Goal: Task Accomplishment & Management: Manage account settings

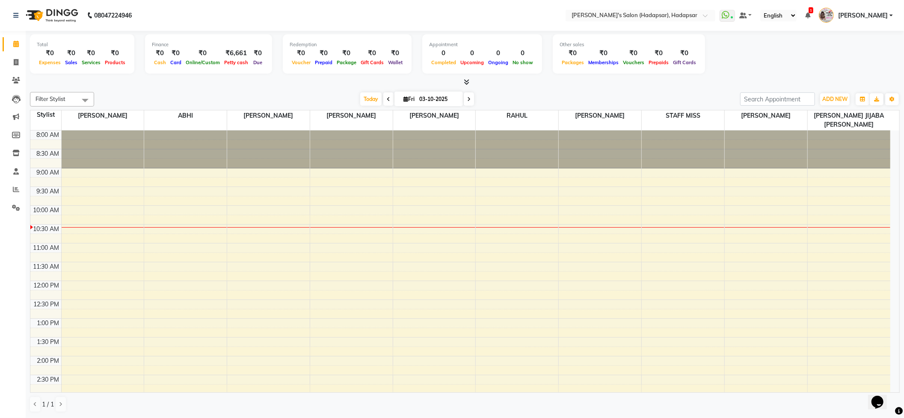
click at [547, 84] on div at bounding box center [465, 82] width 870 height 9
click at [534, 95] on div "[DATE] [DATE]" at bounding box center [416, 99] width 637 height 13
click at [253, 90] on div "Filter Stylist Select All PAVAN ABHI [PERSON_NAME] [PERSON_NAME] PRIYA [PERSON_…" at bounding box center [465, 252] width 870 height 327
click at [14, 60] on icon at bounding box center [16, 62] width 5 height 6
select select "108"
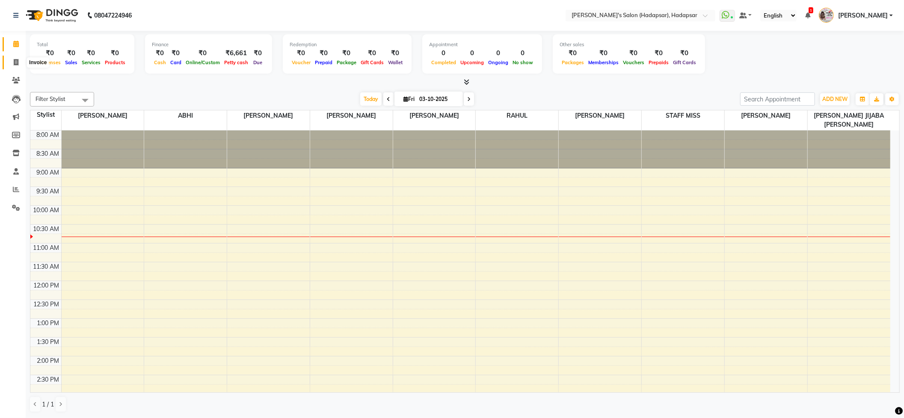
select select "service"
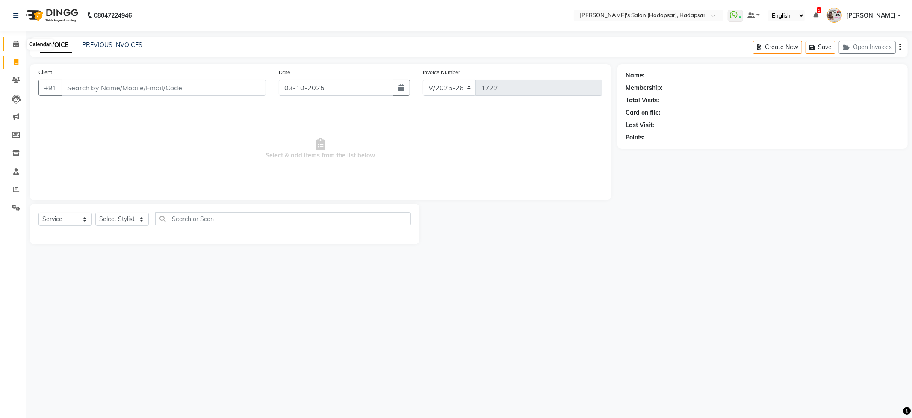
click at [14, 42] on icon at bounding box center [16, 44] width 6 height 6
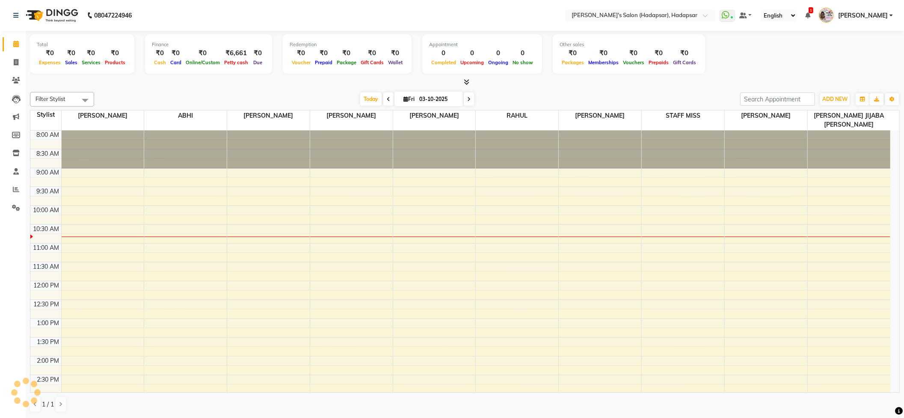
click at [195, 92] on div "Filter Stylist Select All PAVAN ABHI [PERSON_NAME] [PERSON_NAME] PRIYA [PERSON_…" at bounding box center [465, 99] width 870 height 15
click at [9, 62] on span at bounding box center [16, 63] width 15 height 10
select select "108"
select select "service"
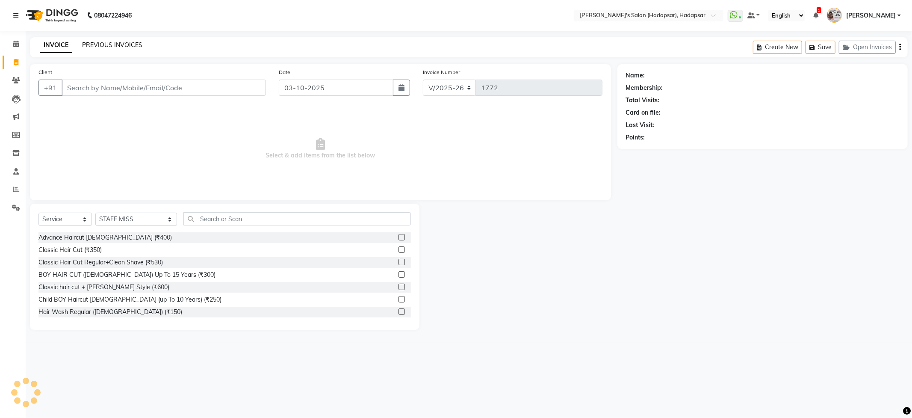
click at [120, 41] on link "PREVIOUS INVOICES" at bounding box center [112, 45] width 60 height 8
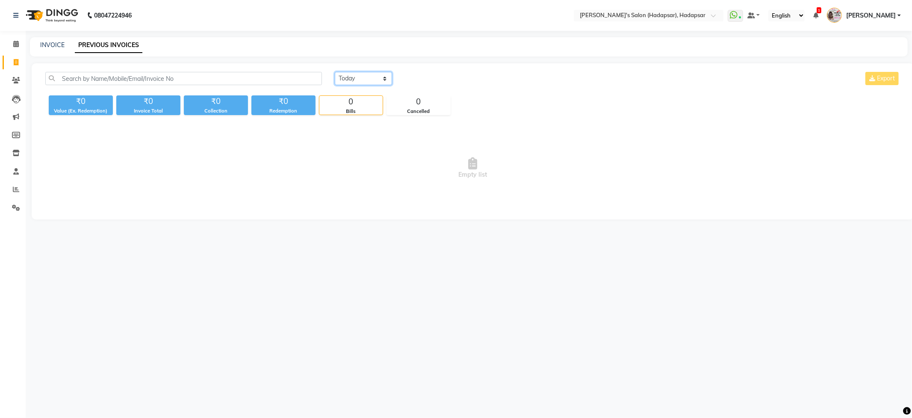
click at [352, 75] on select "[DATE] [DATE] Custom Range" at bounding box center [363, 78] width 57 height 13
select select "[DATE]"
click at [335, 72] on select "[DATE] [DATE] Custom Range" at bounding box center [363, 78] width 57 height 13
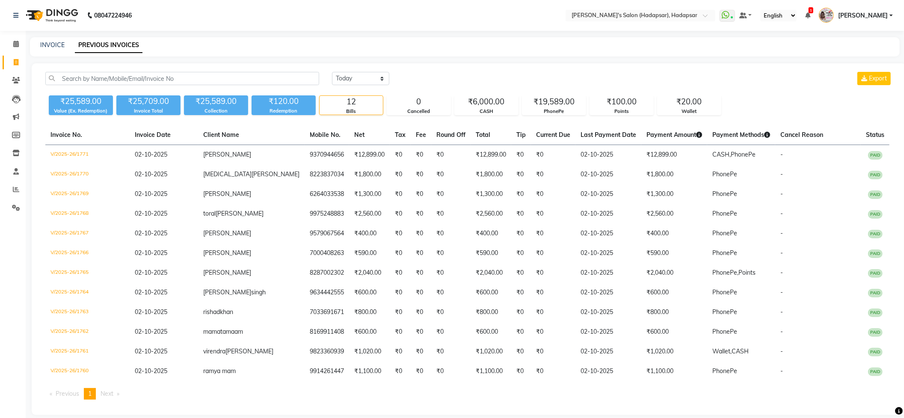
click at [515, 72] on div "[DATE] [DATE] Custom Range Export" at bounding box center [612, 78] width 560 height 13
click at [11, 181] on li "Reports" at bounding box center [13, 189] width 26 height 18
click at [18, 47] on icon at bounding box center [16, 44] width 6 height 6
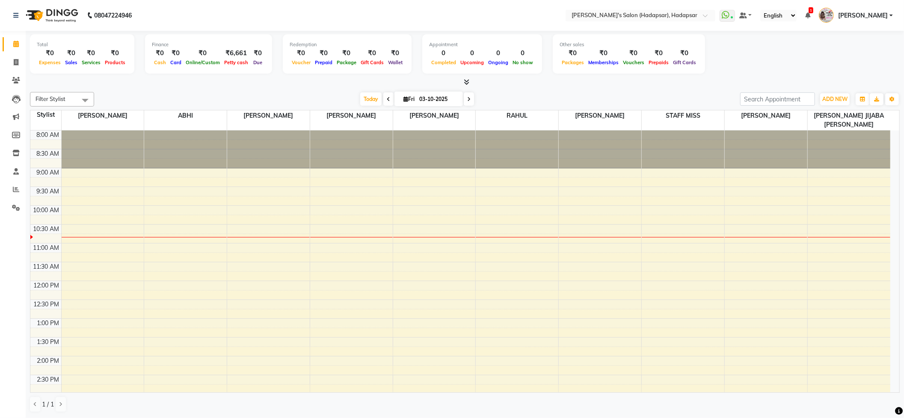
click at [464, 82] on icon at bounding box center [467, 82] width 6 height 6
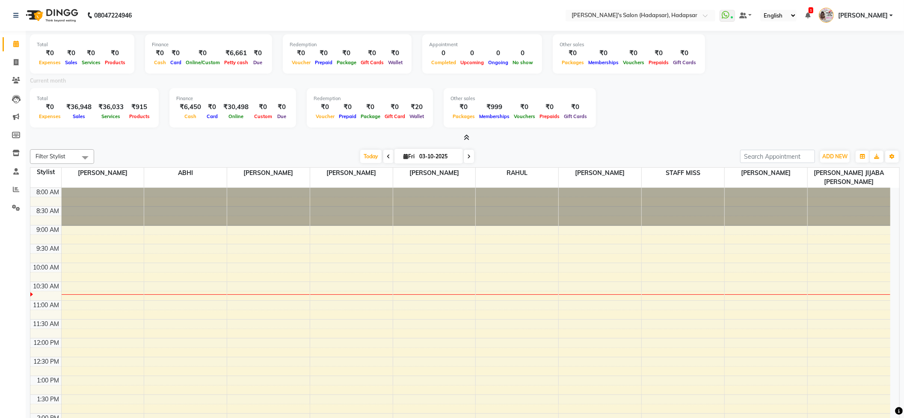
click at [252, 142] on div "Total ₹0 Expenses ₹0 Sales ₹0 Services ₹0 Products Finance ₹0 Cash ₹0 Card ₹0 O…" at bounding box center [465, 253] width 878 height 444
click at [466, 136] on icon at bounding box center [467, 137] width 6 height 6
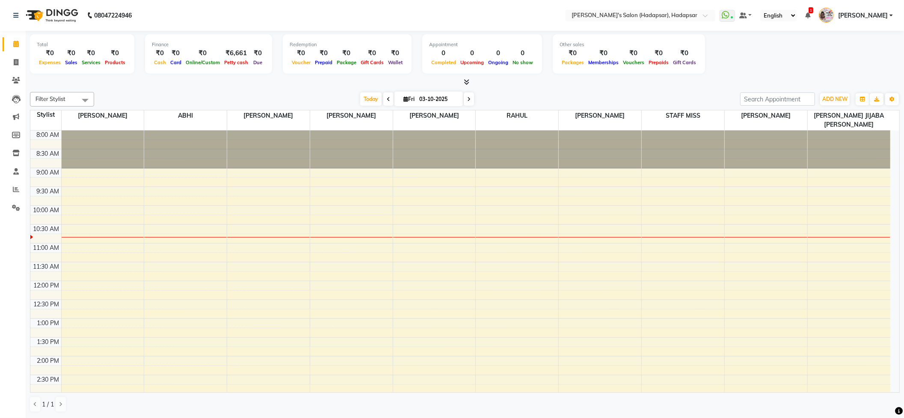
click at [614, 83] on div at bounding box center [465, 82] width 870 height 9
click at [15, 215] on li "Settings" at bounding box center [13, 208] width 26 height 18
click at [15, 209] on icon at bounding box center [16, 207] width 8 height 6
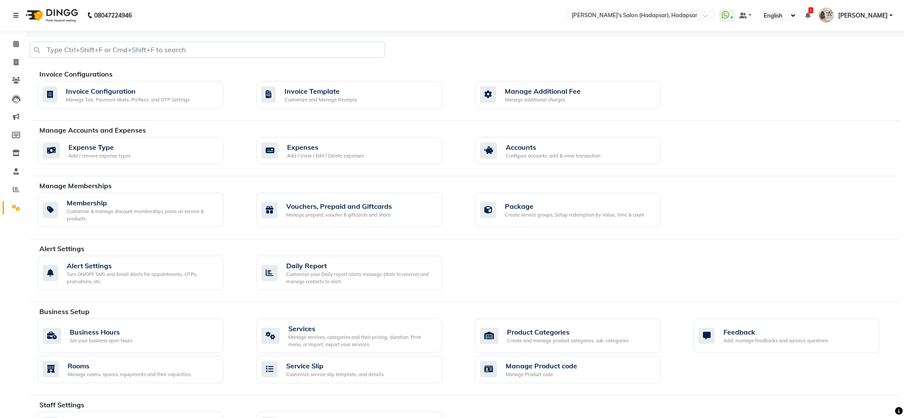
scroll to position [185, 0]
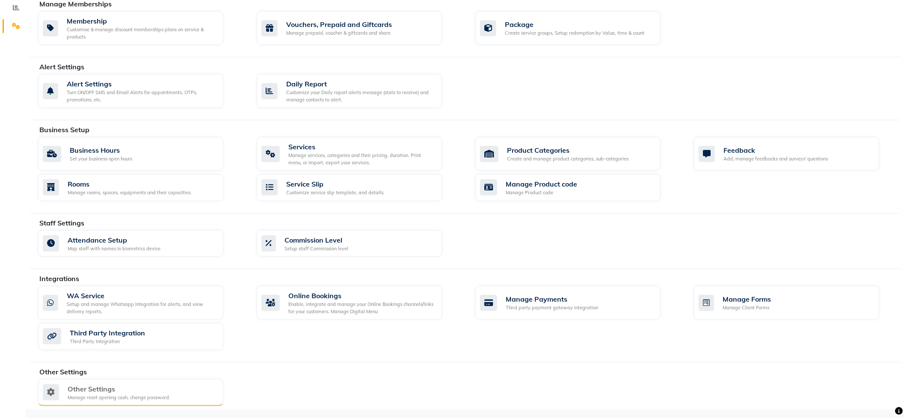
click at [112, 389] on div "Other Settings" at bounding box center [119, 389] width 103 height 10
select select "2: 15"
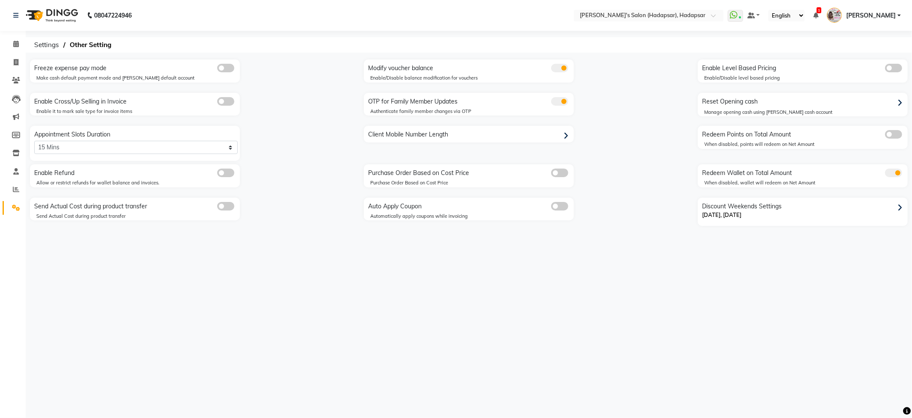
click at [823, 100] on div "Reset Opening cash" at bounding box center [804, 102] width 208 height 14
select select "2368"
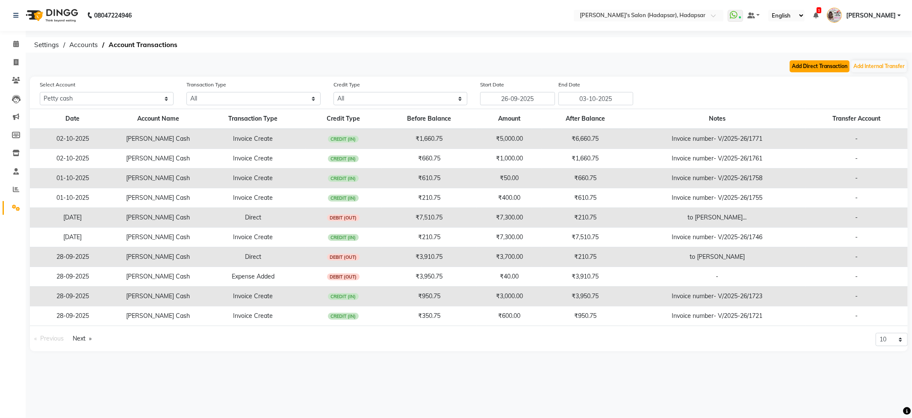
click at [817, 65] on button "Add Direct Transaction" at bounding box center [820, 66] width 60 height 12
select select "direct"
select select "2368"
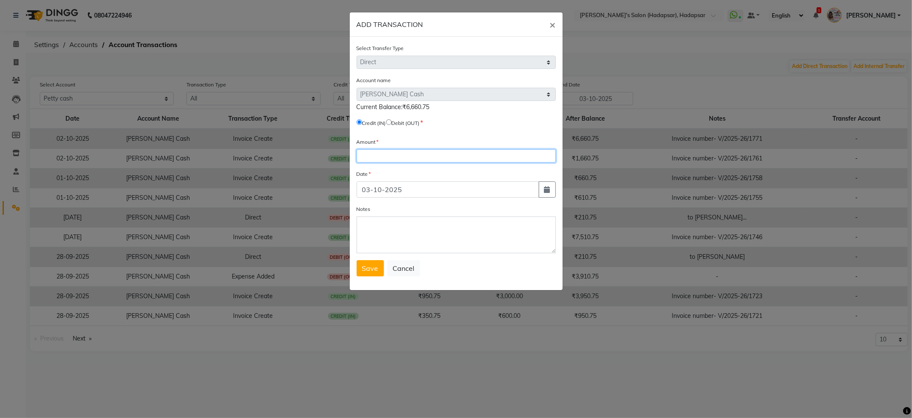
click at [388, 156] on input "number" at bounding box center [456, 155] width 199 height 13
type input "6510"
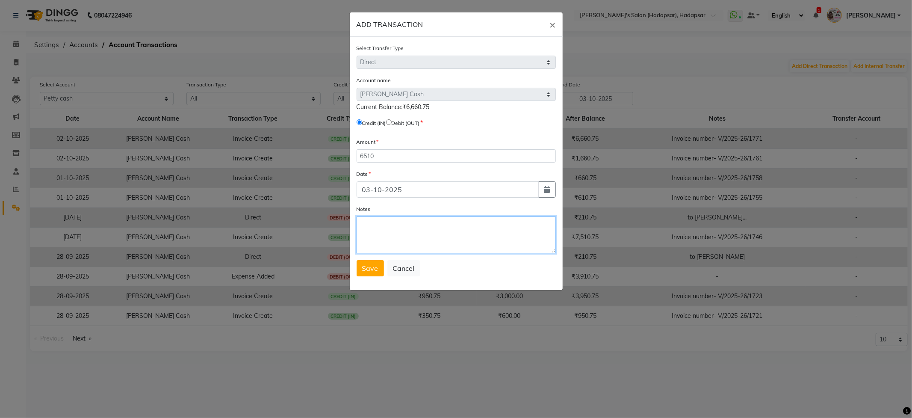
click at [398, 232] on textarea "Notes" at bounding box center [456, 234] width 199 height 37
type textarea "to [PERSON_NAME]..."
click at [392, 122] on input "radio" at bounding box center [389, 122] width 6 height 6
radio input "true"
click at [373, 267] on span "Save" at bounding box center [370, 268] width 16 height 9
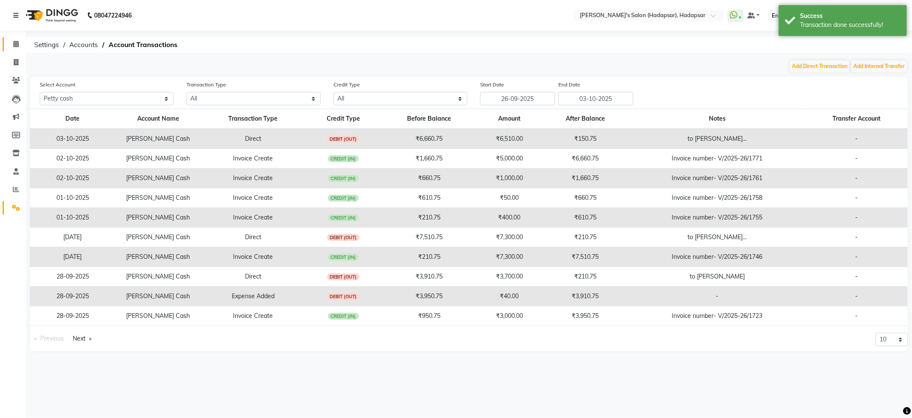
click at [6, 40] on link "Calendar" at bounding box center [13, 44] width 21 height 14
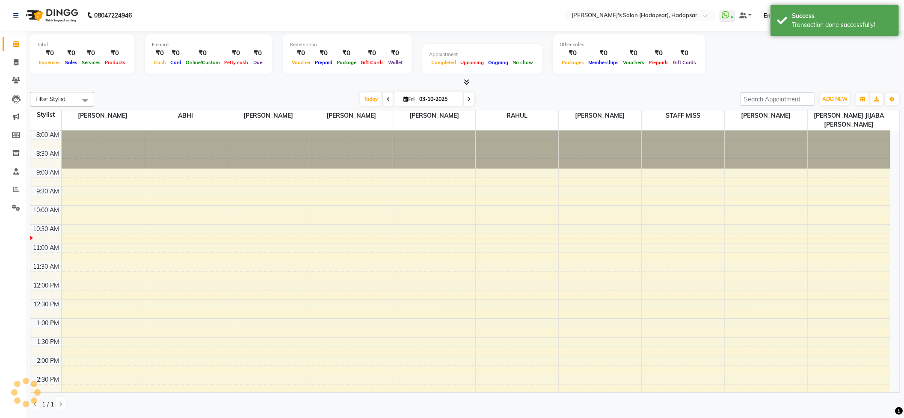
scroll to position [76, 0]
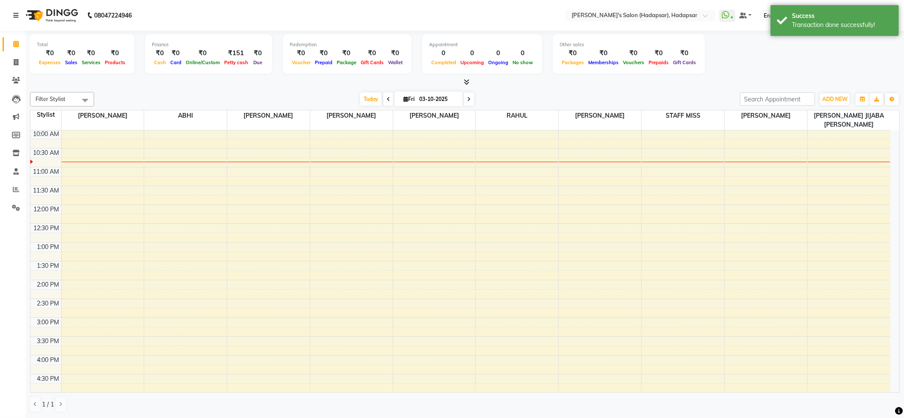
click at [148, 83] on div at bounding box center [465, 82] width 870 height 9
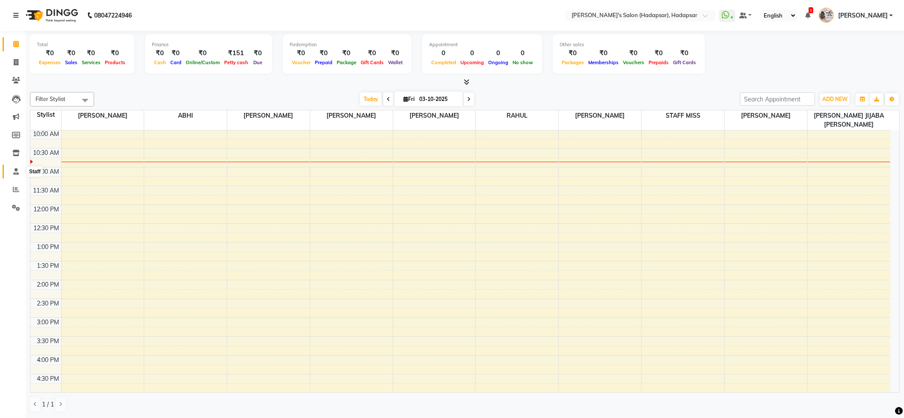
drag, startPoint x: 19, startPoint y: 170, endPoint x: 21, endPoint y: 182, distance: 12.1
click at [19, 171] on span at bounding box center [16, 172] width 15 height 10
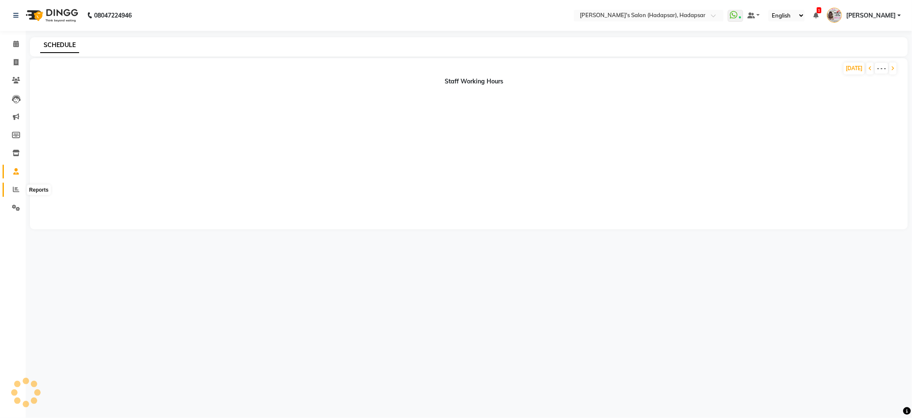
click at [21, 185] on span at bounding box center [16, 190] width 15 height 10
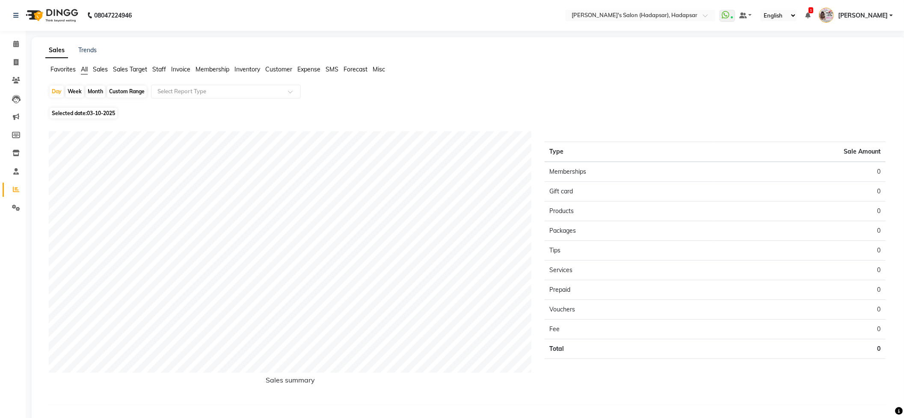
click at [240, 128] on div "Sales summary Type Sale Amount Memberships 0 Gift card 0 Products 0 Packages 0 …" at bounding box center [467, 270] width 850 height 298
click at [14, 44] on icon at bounding box center [16, 44] width 6 height 6
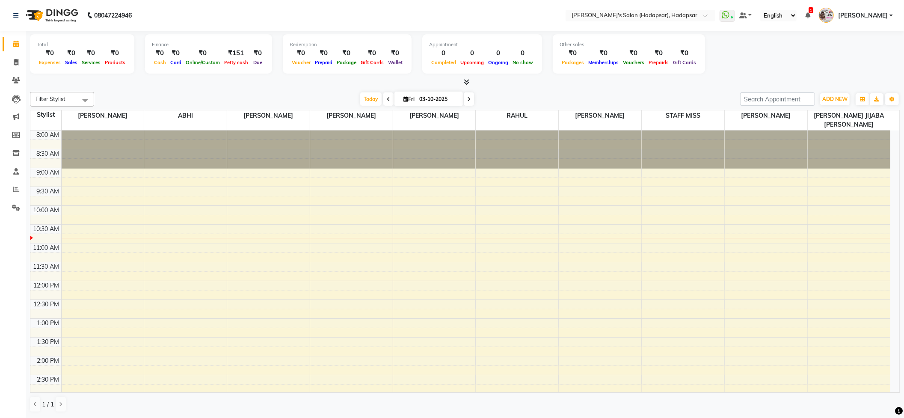
click at [186, 74] on div "Total ₹0 Expenses ₹0 Sales ₹0 Services ₹0 Products Finance ₹0 Cash ₹0 Card ₹0 O…" at bounding box center [465, 55] width 870 height 42
click at [883, 15] on span "[PERSON_NAME]" at bounding box center [863, 15] width 50 height 9
click at [870, 67] on link "Sign out" at bounding box center [849, 61] width 78 height 13
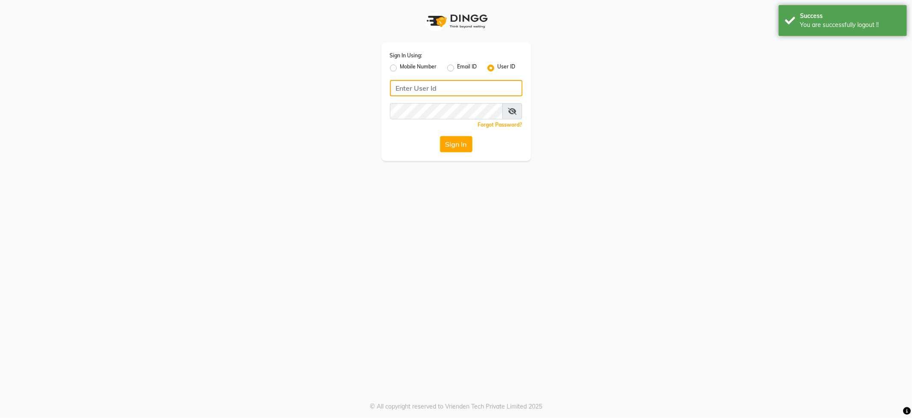
type input "8801054551"
click at [400, 70] on label "Mobile Number" at bounding box center [418, 68] width 37 height 10
click at [400, 68] on input "Mobile Number" at bounding box center [403, 66] width 6 height 6
radio input "true"
radio input "false"
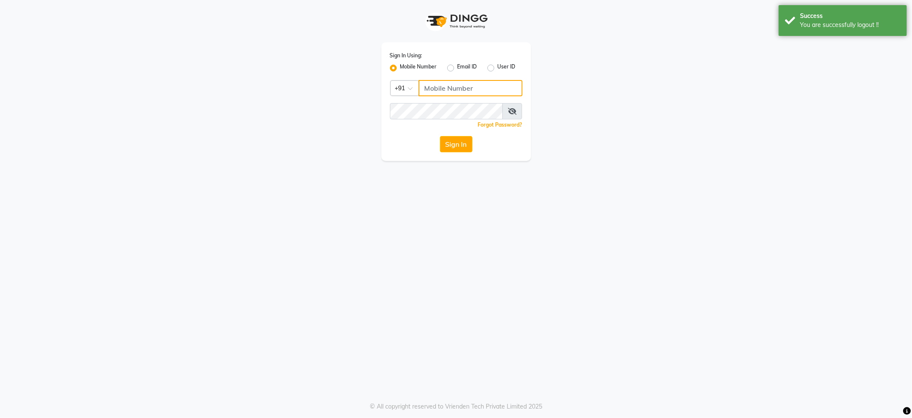
drag, startPoint x: 452, startPoint y: 91, endPoint x: 466, endPoint y: 96, distance: 15.2
click at [452, 91] on input "Username" at bounding box center [471, 88] width 104 height 16
type input "7888279666"
click at [454, 142] on button "Sign In" at bounding box center [456, 144] width 33 height 16
